Goal: Information Seeking & Learning: Find specific fact

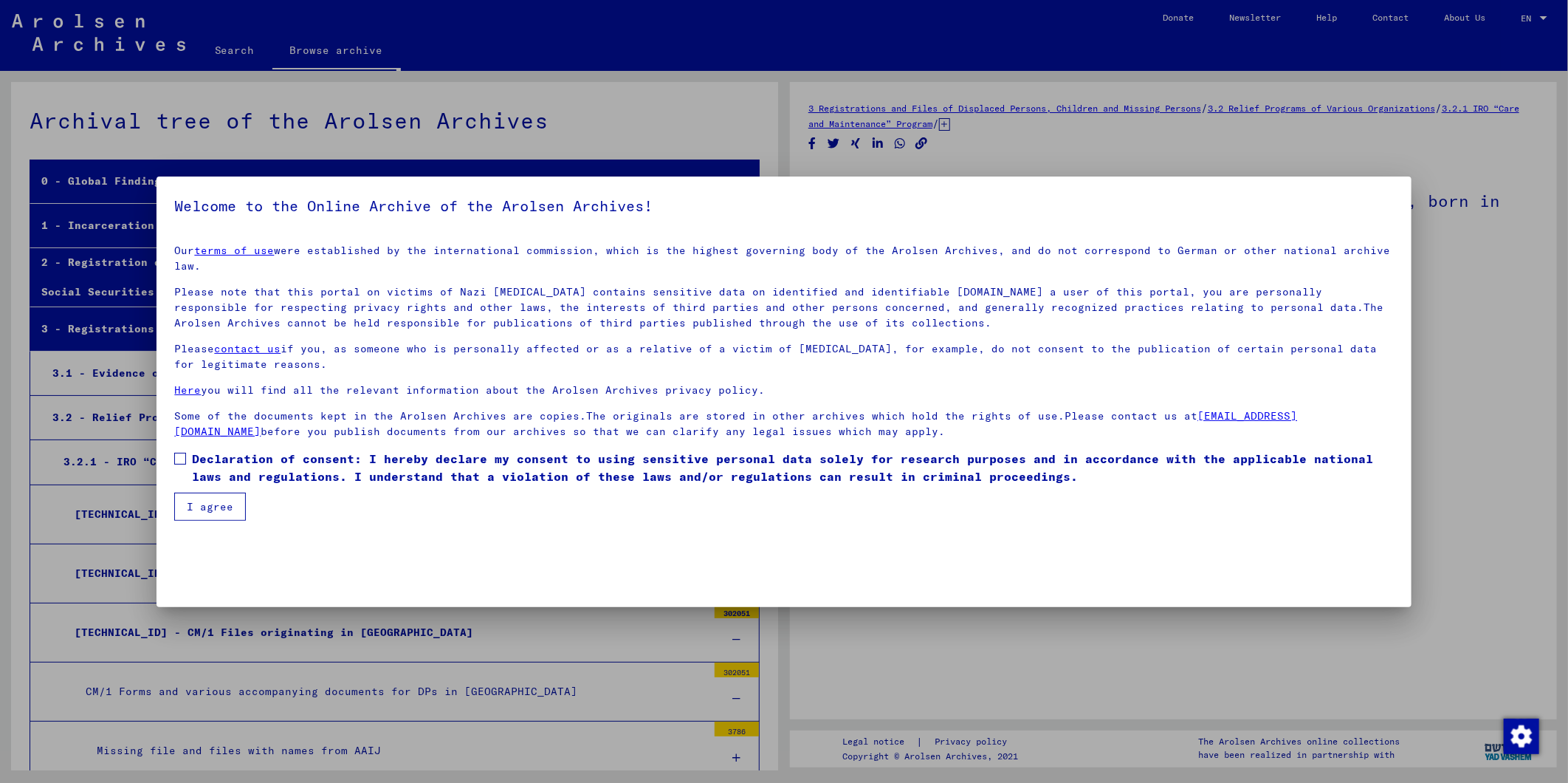
scroll to position [22321, 0]
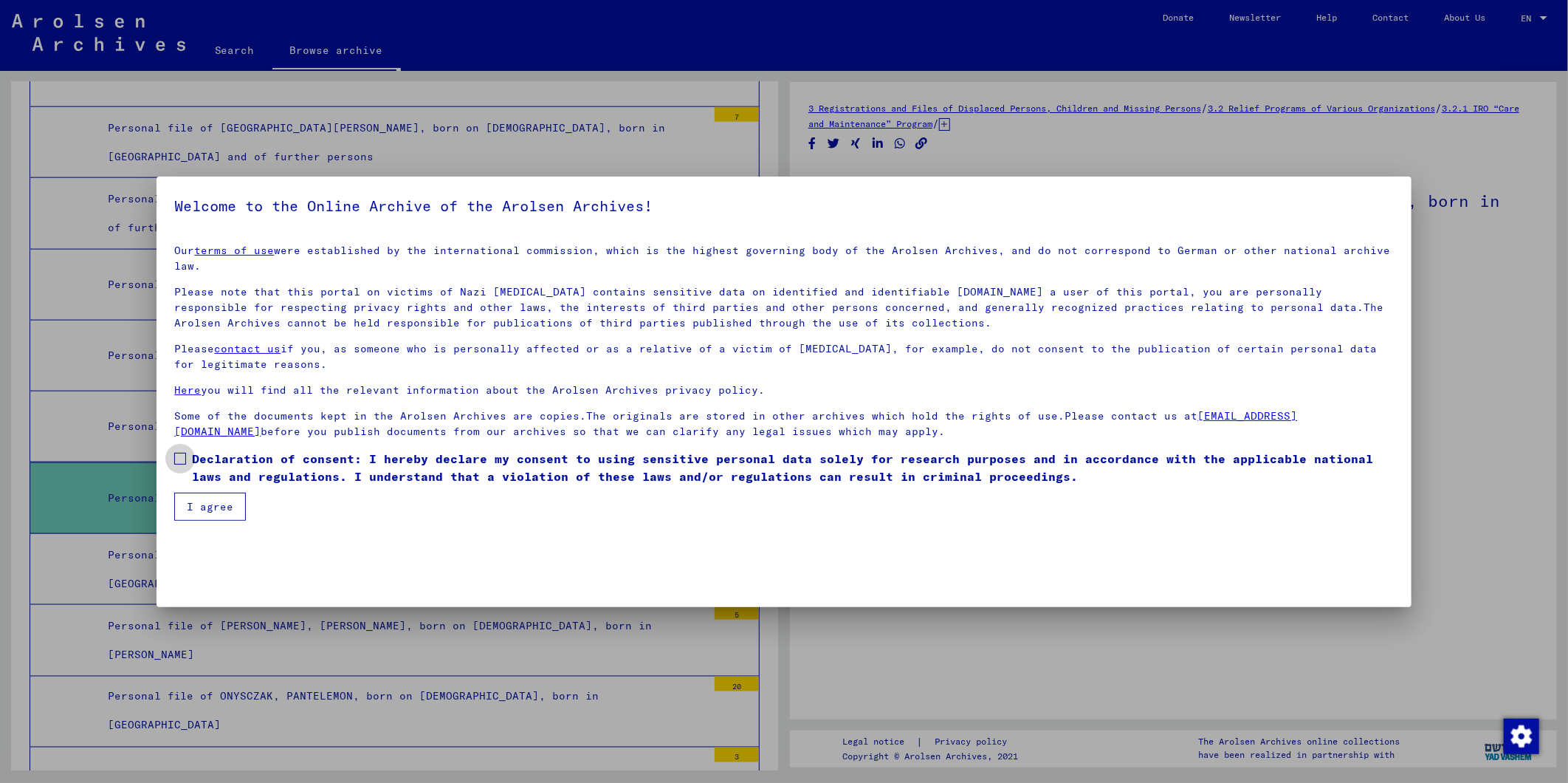
drag, startPoint x: 178, startPoint y: 444, endPoint x: 196, endPoint y: 466, distance: 28.4
click at [178, 453] on span at bounding box center [180, 459] width 12 height 12
drag, startPoint x: 217, startPoint y: 488, endPoint x: 285, endPoint y: 487, distance: 68.0
click at [217, 493] on button "I agree" at bounding box center [210, 506] width 72 height 28
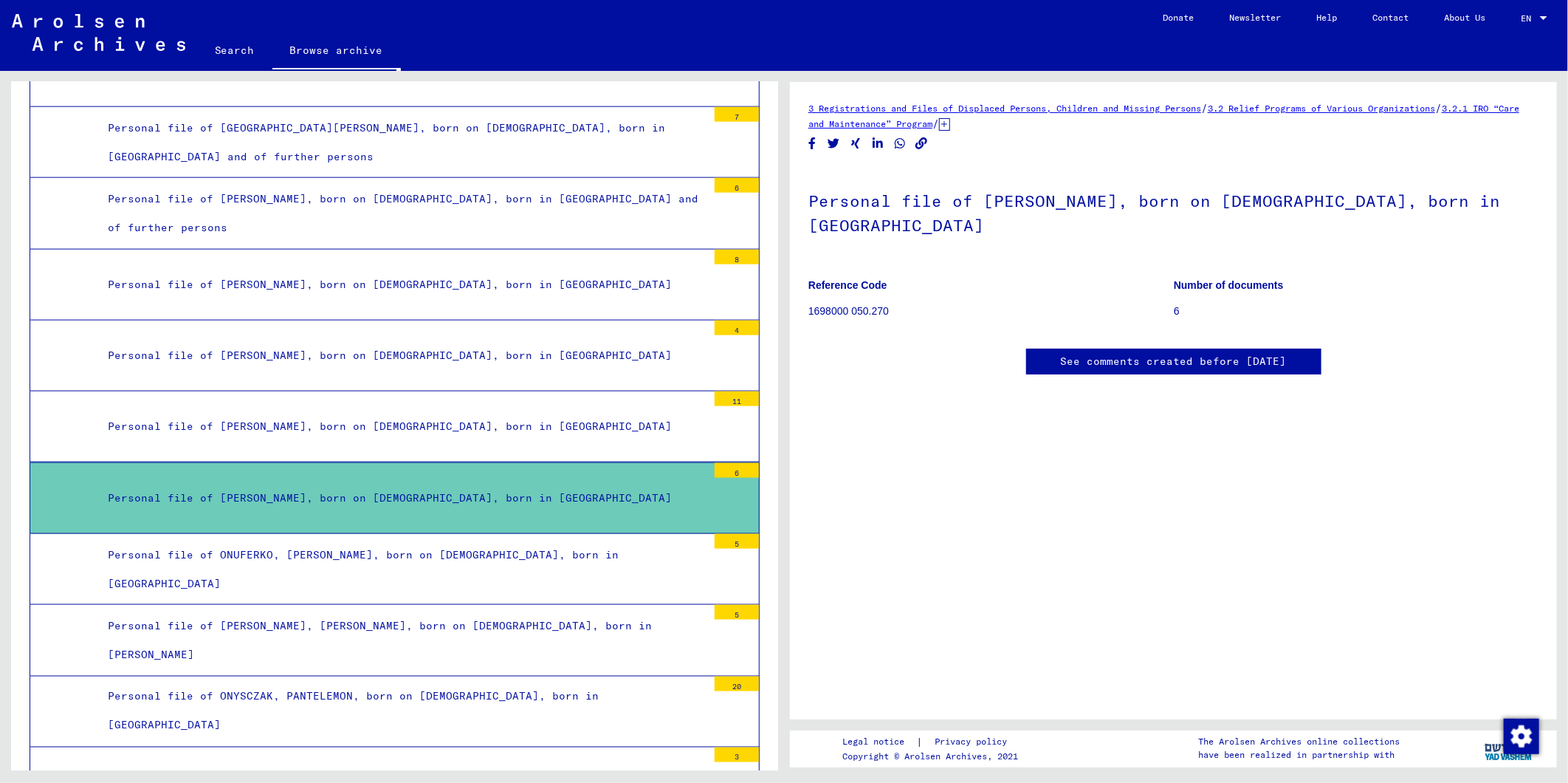
scroll to position [145, 0]
click at [451, 484] on div "Personal file of [PERSON_NAME], born on [DEMOGRAPHIC_DATA], born in [GEOGRAPHIC…" at bounding box center [401, 499] width 611 height 29
drag, startPoint x: 451, startPoint y: 431, endPoint x: 425, endPoint y: 430, distance: 26.0
click at [425, 484] on div "Personal file of [PERSON_NAME], born on [DEMOGRAPHIC_DATA], born in [GEOGRAPHIC…" at bounding box center [401, 499] width 611 height 29
click at [316, 484] on div "Personal file of [PERSON_NAME], born on [DEMOGRAPHIC_DATA], born in [GEOGRAPHIC…" at bounding box center [401, 499] width 611 height 29
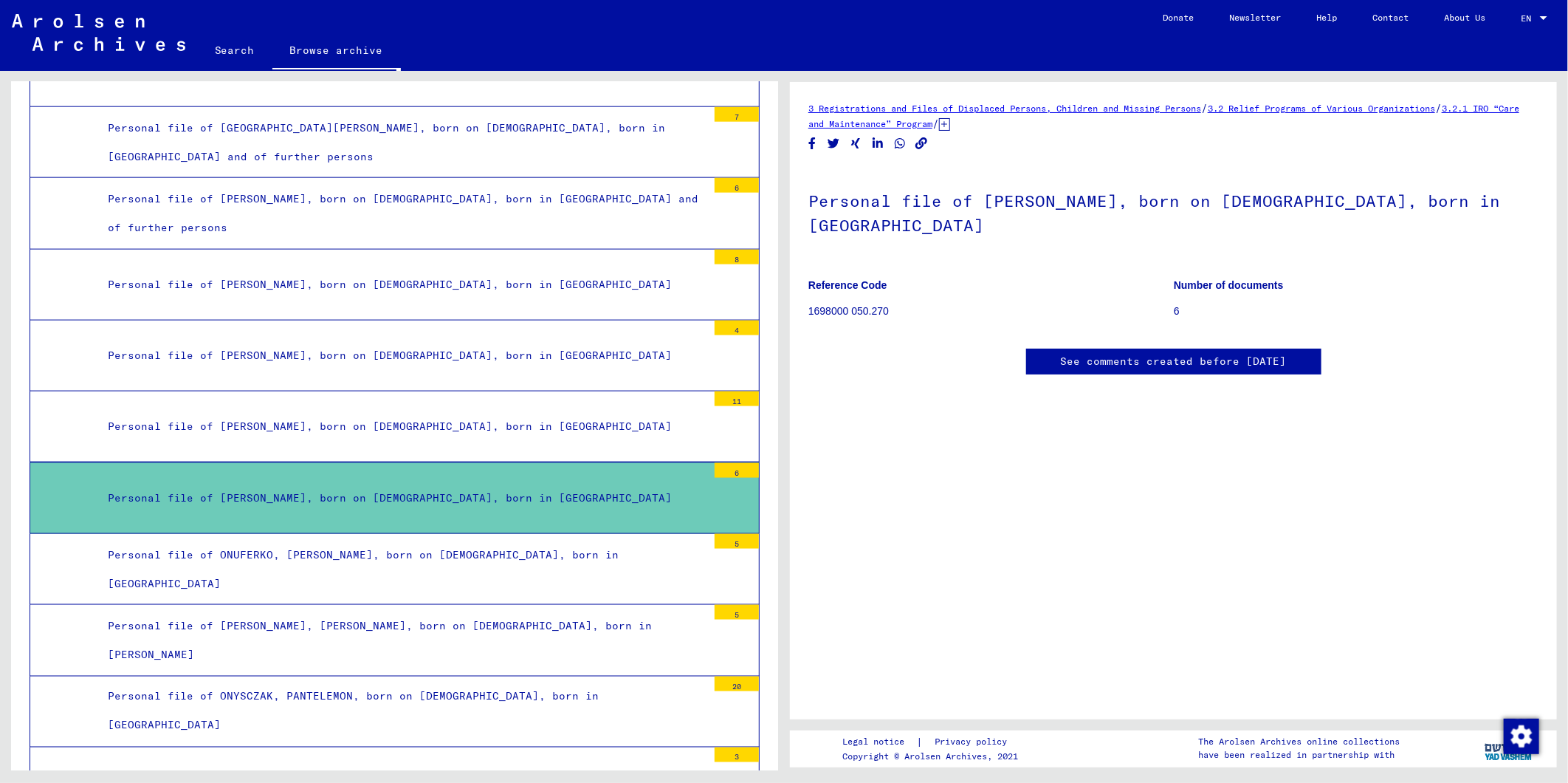
scroll to position [0, 0]
click at [951, 126] on icon at bounding box center [944, 124] width 11 height 13
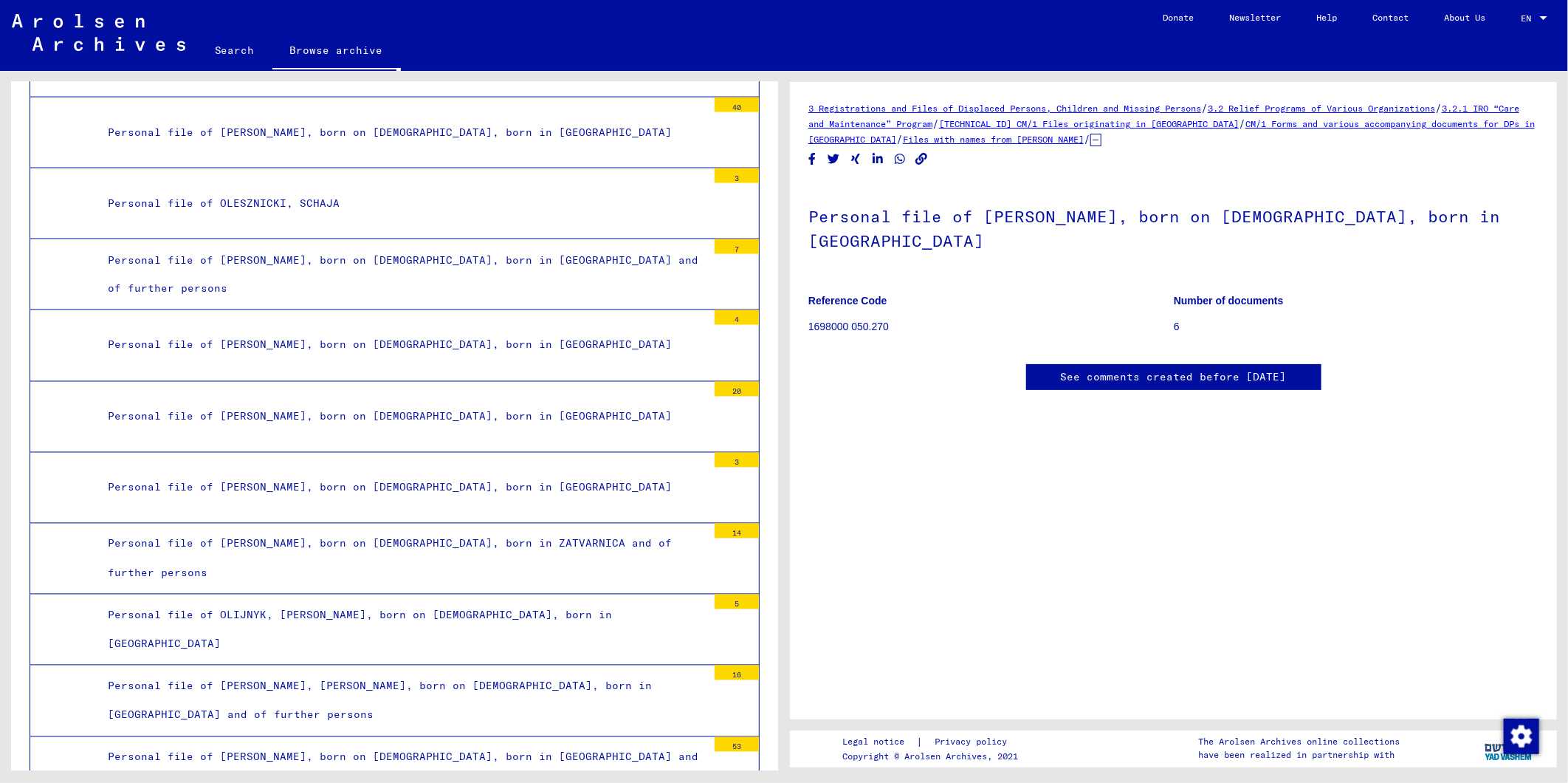
scroll to position [18959, 0]
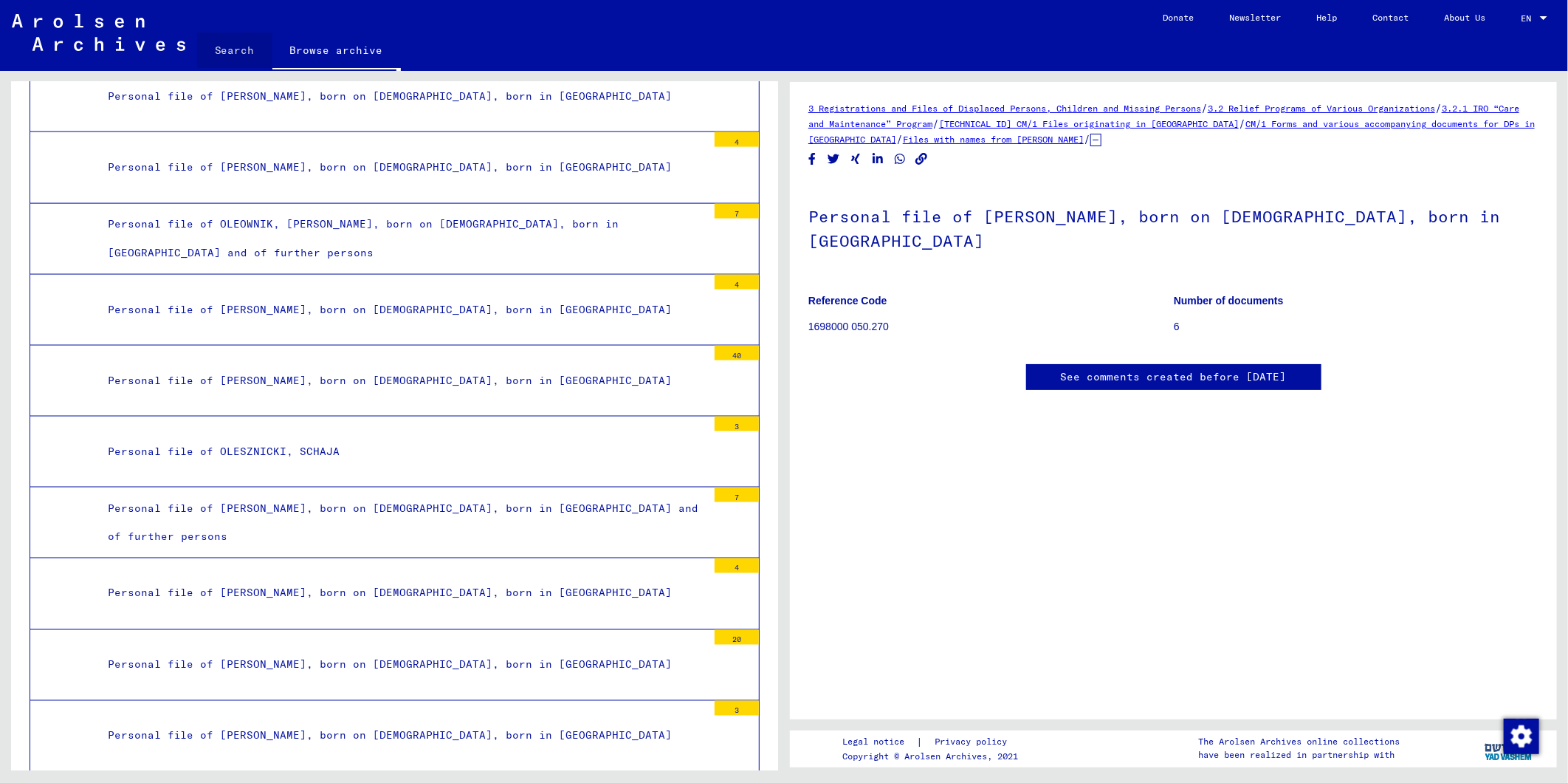
click at [227, 45] on link "Search" at bounding box center [234, 50] width 75 height 35
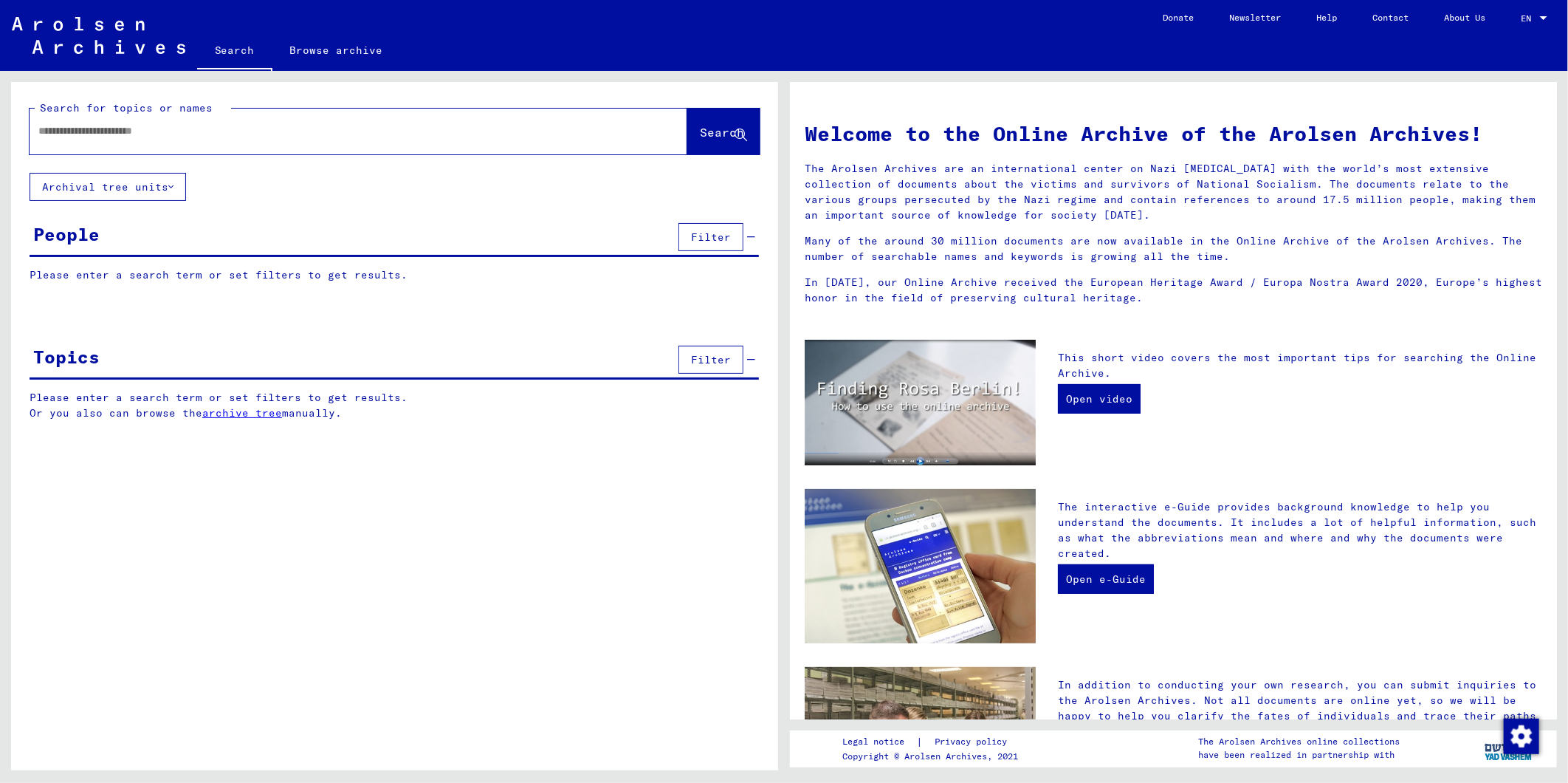
click at [146, 137] on input "text" at bounding box center [340, 131] width 605 height 16
type input "**********"
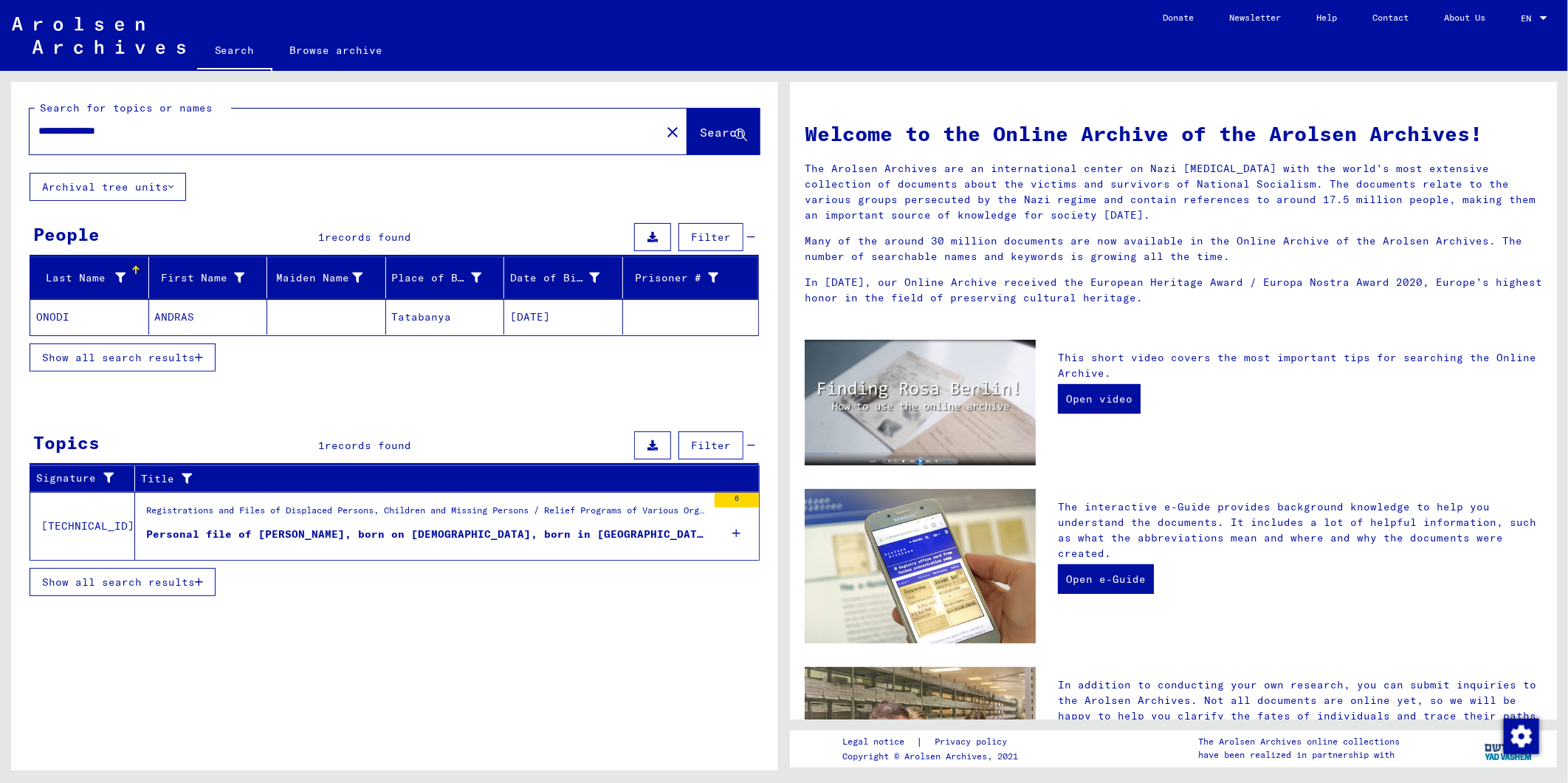
click at [171, 314] on mat-cell "ANDRAS" at bounding box center [208, 317] width 119 height 35
